Goal: Task Accomplishment & Management: Complete application form

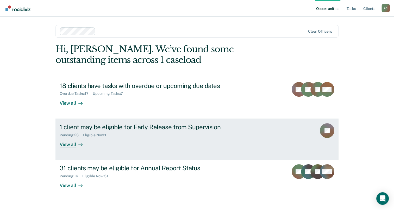
scroll to position [12, 0]
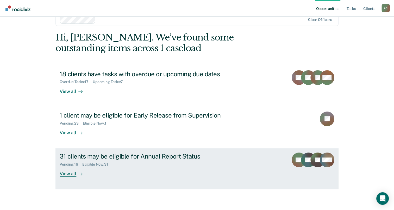
click at [66, 176] on div "View all" at bounding box center [74, 171] width 29 height 10
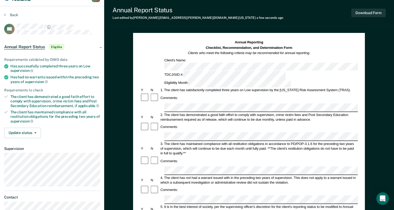
scroll to position [6, 0]
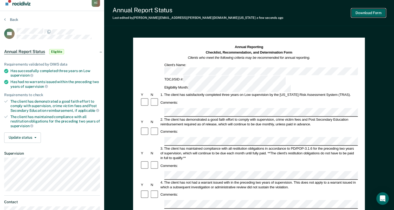
click at [372, 14] on button "Download Form" at bounding box center [369, 13] width 34 height 9
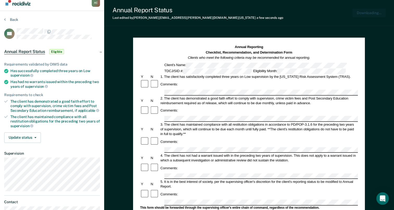
scroll to position [0, 0]
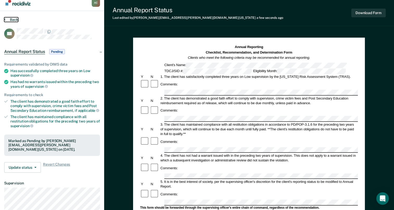
click at [11, 18] on button "Back" at bounding box center [11, 19] width 14 height 5
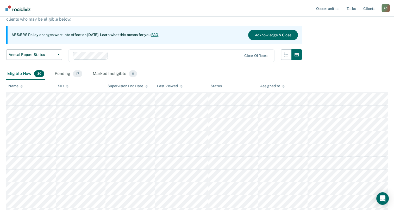
scroll to position [39, 0]
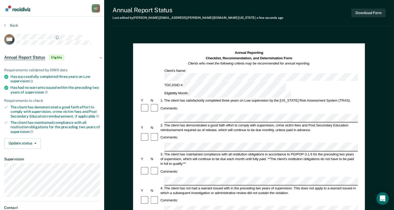
drag, startPoint x: 355, startPoint y: 15, endPoint x: 344, endPoint y: 9, distance: 12.1
click at [344, 9] on div "Annual Report Status Last edited by Angelica.Cruz@tdcj.texas.gov a few seconds …" at bounding box center [249, 13] width 290 height 26
click at [360, 11] on button "Download Form" at bounding box center [369, 13] width 34 height 9
